Goal: Register for event/course

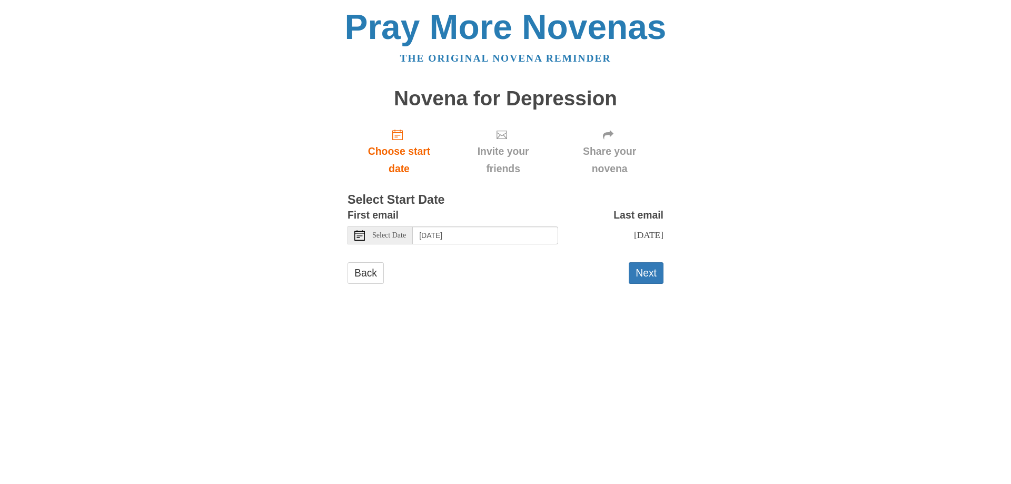
click at [359, 235] on icon at bounding box center [359, 235] width 11 height 11
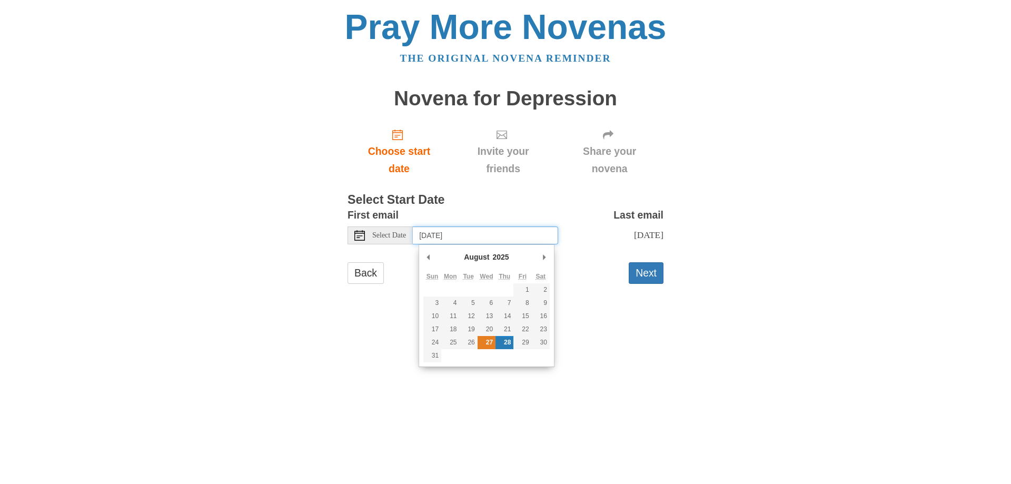
type input "Wednesday, August 27th"
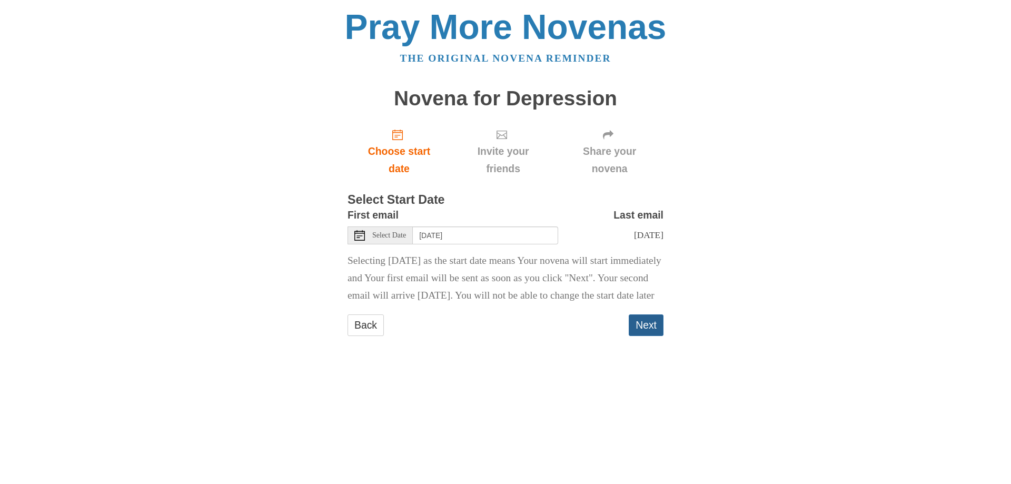
click at [647, 336] on button "Next" at bounding box center [646, 325] width 35 height 22
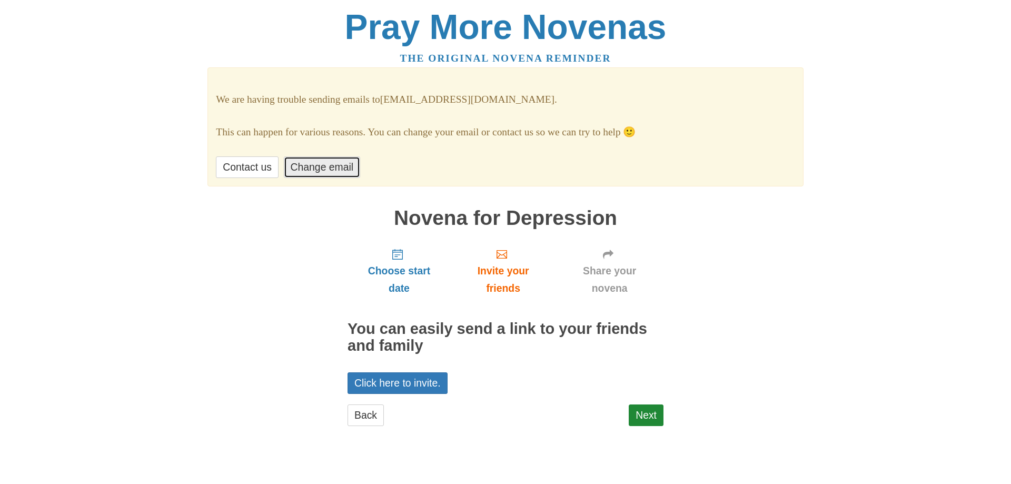
click at [311, 167] on link "Change email" at bounding box center [322, 167] width 76 height 22
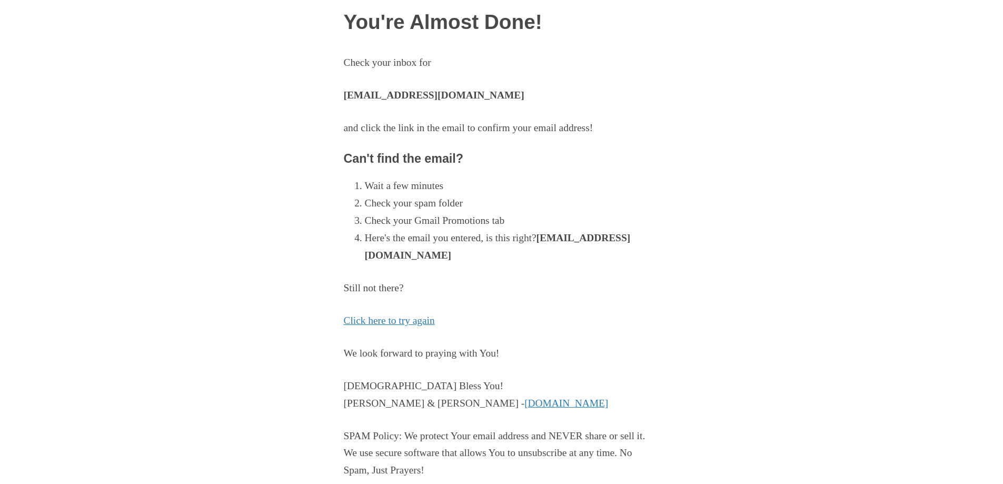
scroll to position [157, 0]
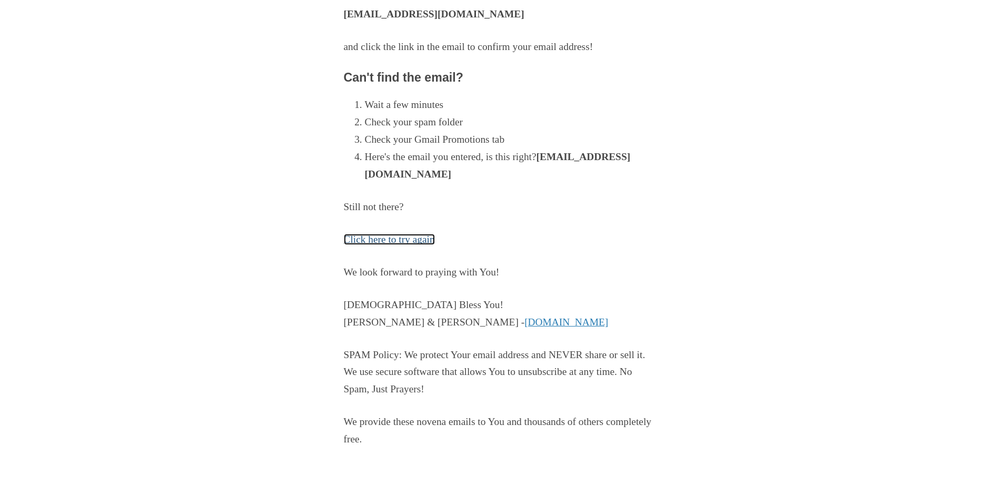
click at [409, 235] on link "Click here to try again" at bounding box center [389, 239] width 91 height 11
